Goal: Check status: Check status

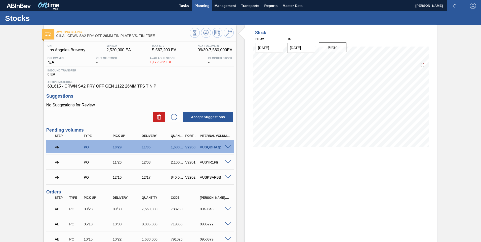
click at [201, 2] on button "Planning" at bounding box center [202, 5] width 20 height 11
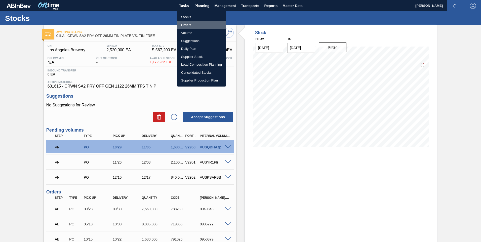
click at [184, 25] on li "Orders" at bounding box center [201, 25] width 49 height 8
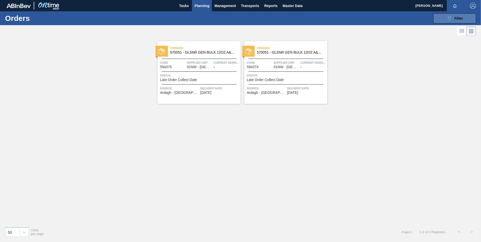
click at [448, 19] on icon "089F7B8B-B2A5-4AFE-B5C0-19BA573D28AC" at bounding box center [449, 18] width 6 height 6
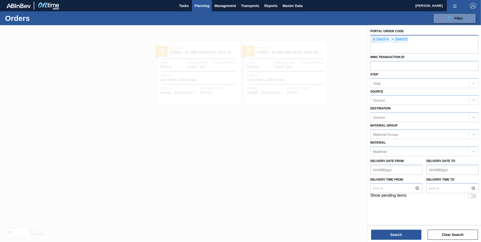
click at [375, 39] on span "×" at bounding box center [374, 39] width 5 height 6
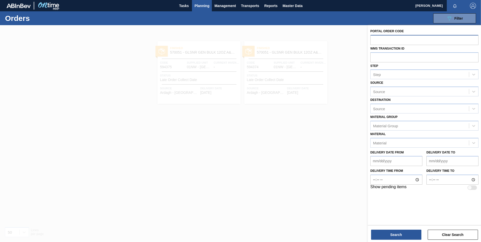
paste input "791670"
type input "791670"
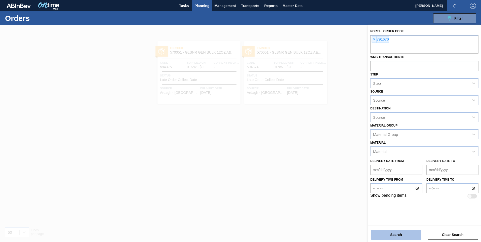
click at [390, 230] on button "Search" at bounding box center [396, 235] width 50 height 10
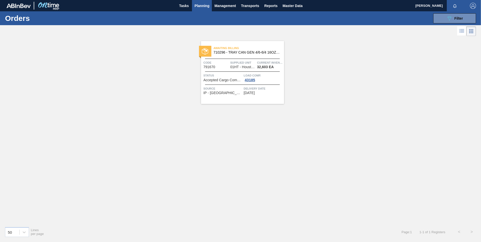
click at [256, 52] on span "710296 - TRAY CAN GEN 4/6-6/4 16OZ GEN KRFT 1986" at bounding box center [246, 53] width 66 height 4
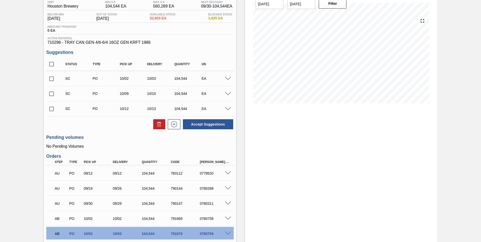
scroll to position [84, 0]
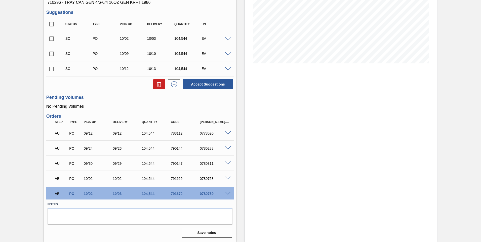
click at [228, 192] on span at bounding box center [228, 194] width 6 height 4
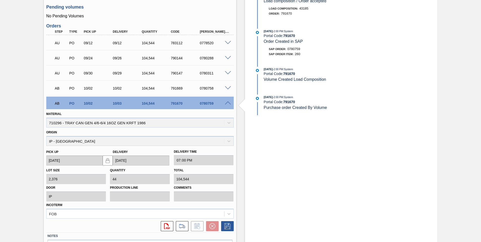
scroll to position [206, 0]
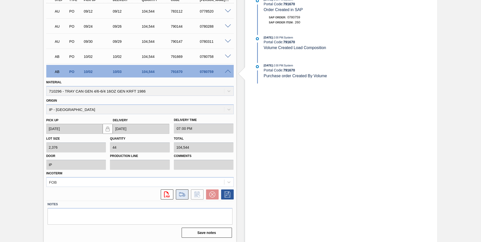
click at [181, 195] on icon at bounding box center [182, 194] width 8 height 6
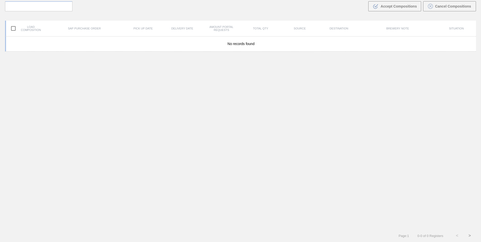
scroll to position [36, 0]
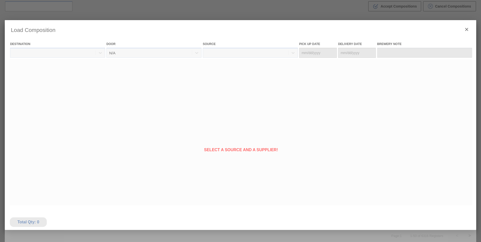
type Date "[DATE]"
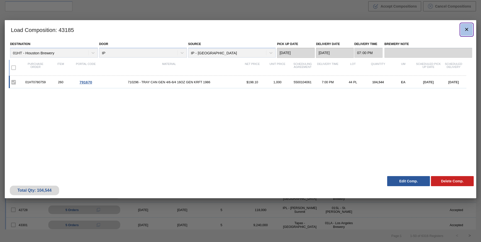
click at [467, 31] on icon "botão de ícone" at bounding box center [466, 29] width 6 height 6
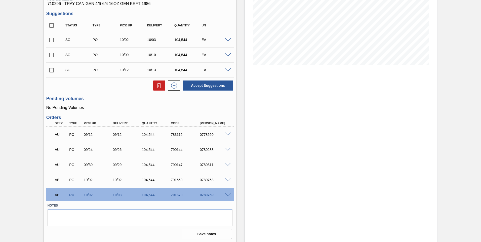
scroll to position [84, 0]
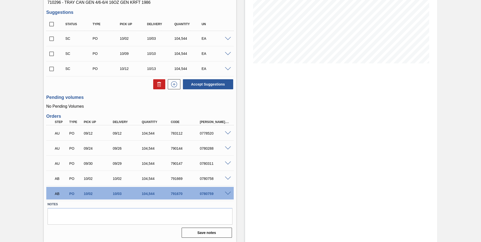
click at [228, 195] on span at bounding box center [228, 194] width 6 height 4
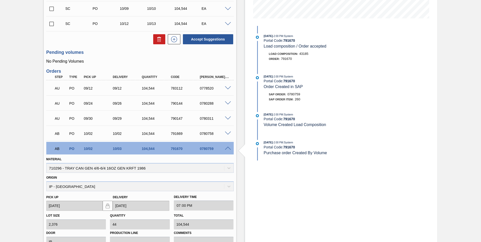
scroll to position [130, 0]
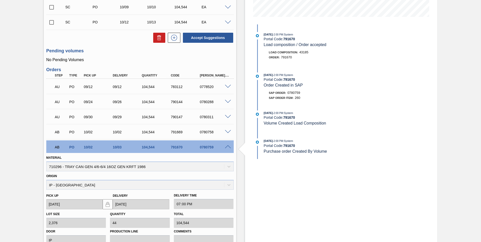
click at [227, 146] on span at bounding box center [228, 147] width 6 height 4
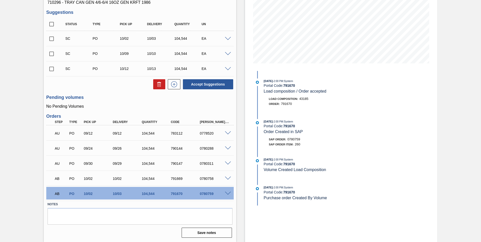
scroll to position [84, 0]
